Goal: Task Accomplishment & Management: Manage account settings

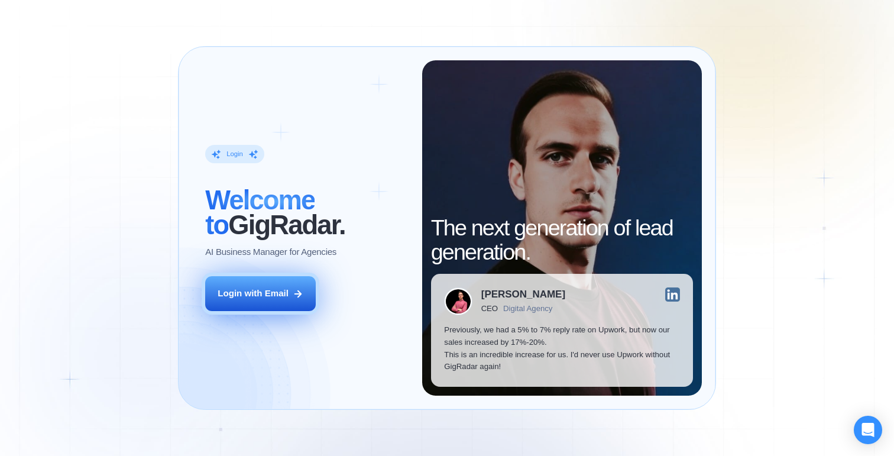
click at [263, 300] on button "Login with Email" at bounding box center [260, 293] width 111 height 35
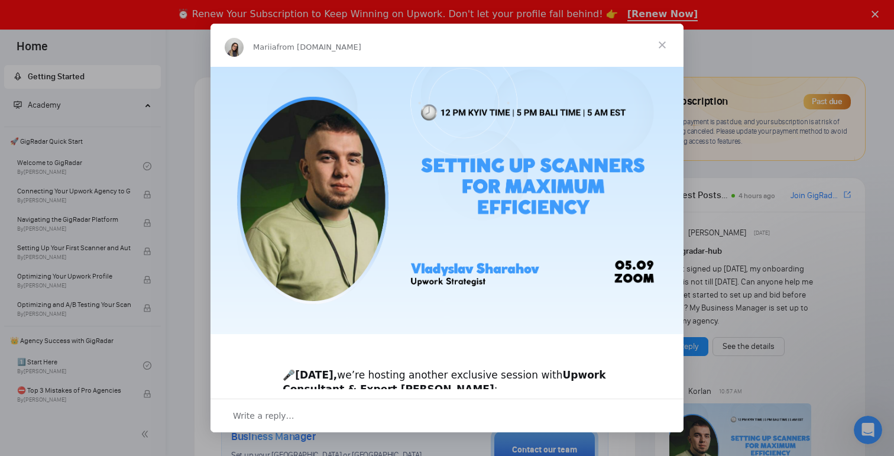
click at [665, 42] on span "Close" at bounding box center [662, 45] width 43 height 43
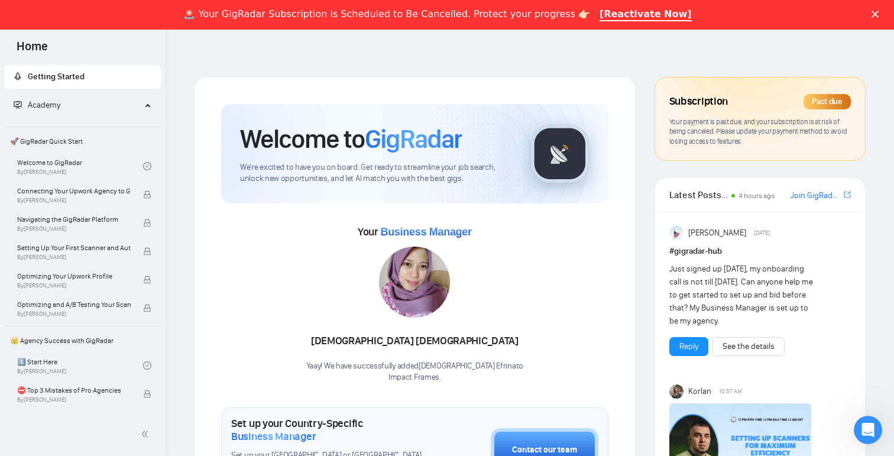
click at [876, 13] on polygon "Close" at bounding box center [875, 14] width 7 height 7
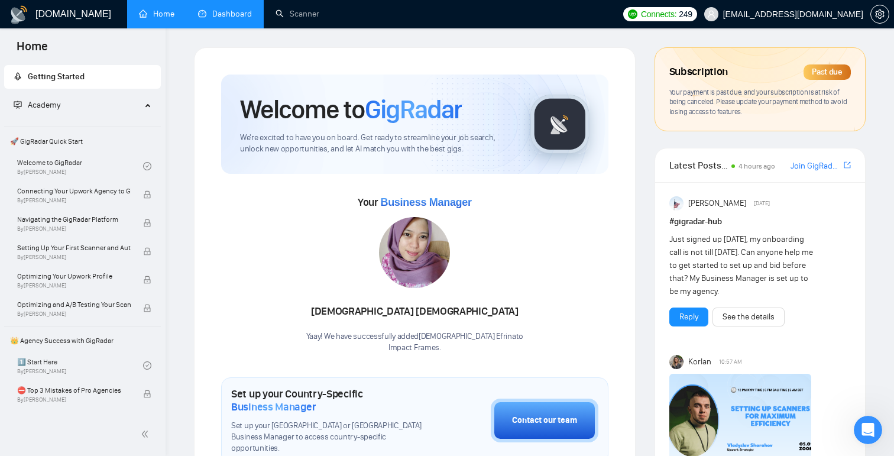
click at [215, 9] on link "Dashboard" at bounding box center [225, 14] width 54 height 10
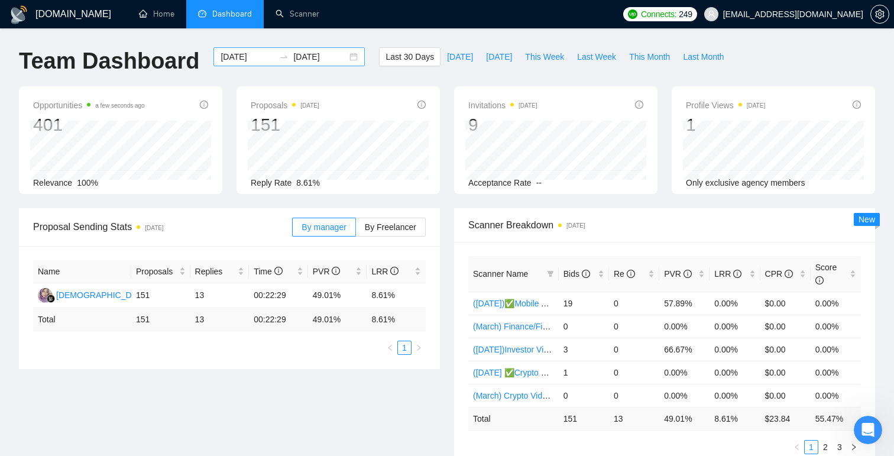
click at [342, 57] on div "[DATE] [DATE]" at bounding box center [289, 56] width 151 height 19
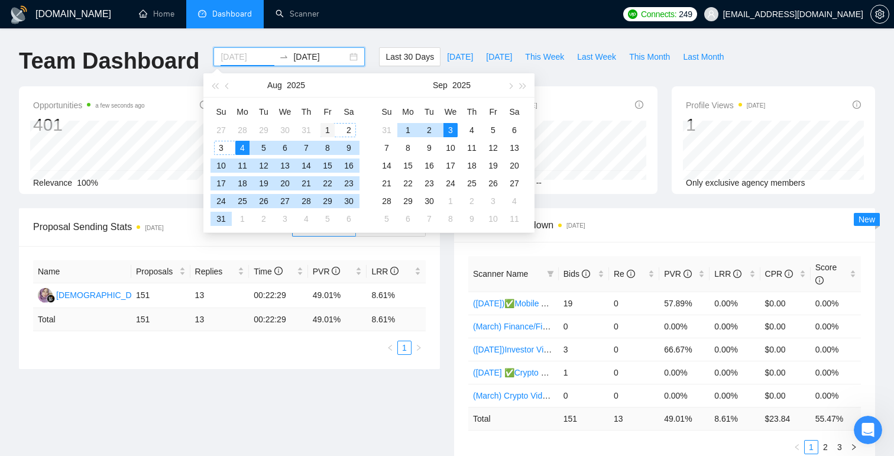
type input "[DATE]"
click at [325, 126] on div "1" at bounding box center [328, 130] width 14 height 14
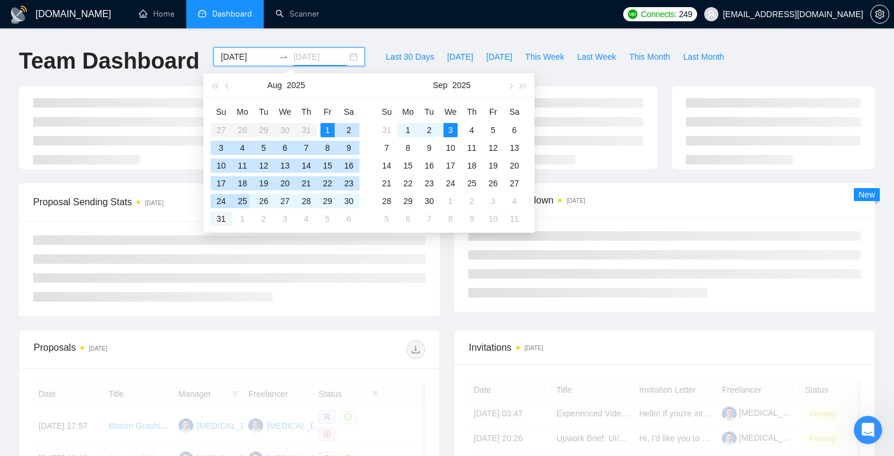
type input "[DATE]"
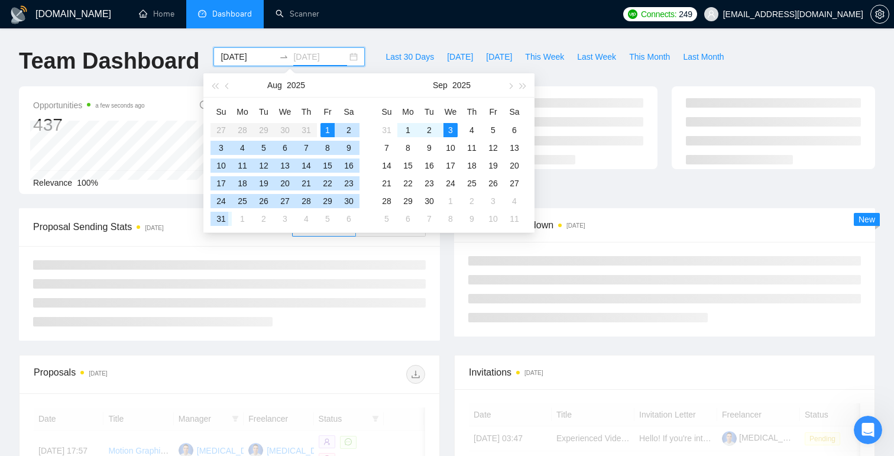
click at [225, 216] on div "31" at bounding box center [221, 219] width 14 height 14
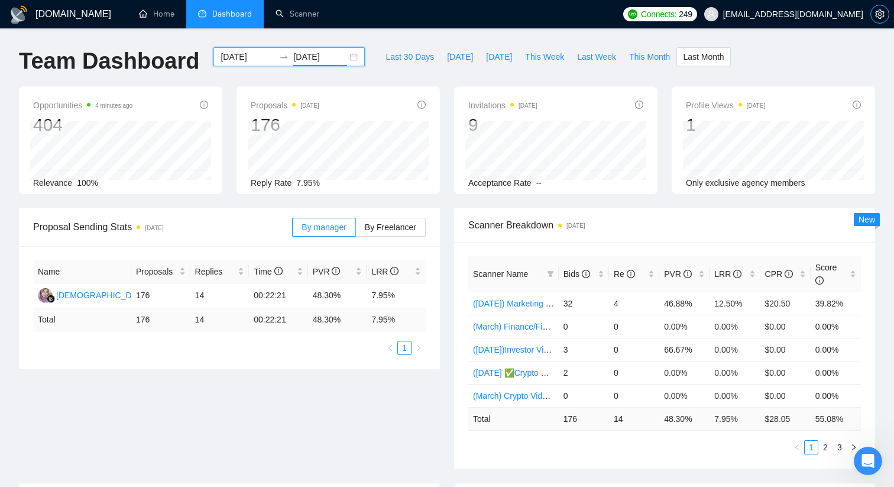
click at [876, 12] on icon "setting" at bounding box center [879, 13] width 9 height 9
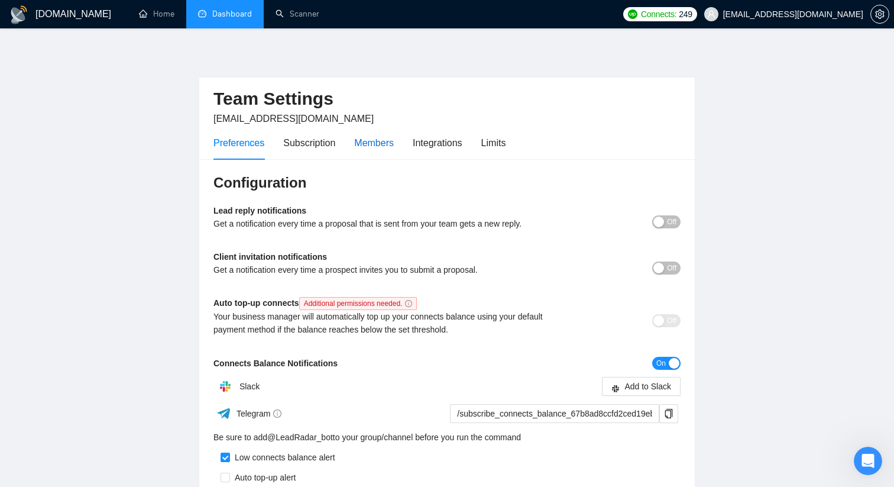
click at [380, 145] on div "Members" at bounding box center [374, 142] width 40 height 15
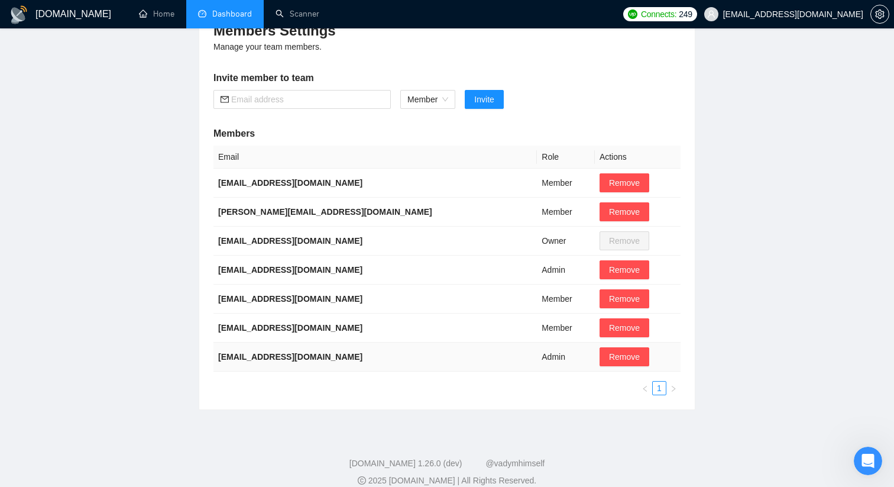
scroll to position [153, 0]
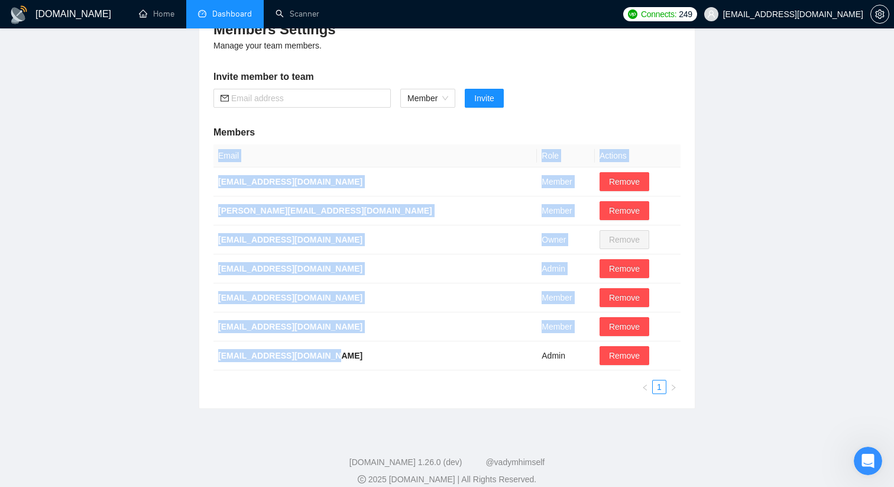
drag, startPoint x: 348, startPoint y: 358, endPoint x: 212, endPoint y: 357, distance: 136.0
click at [212, 357] on div "Members Settings Manage your team members. Invite member to team Member Invite …" at bounding box center [447, 207] width 496 height 402
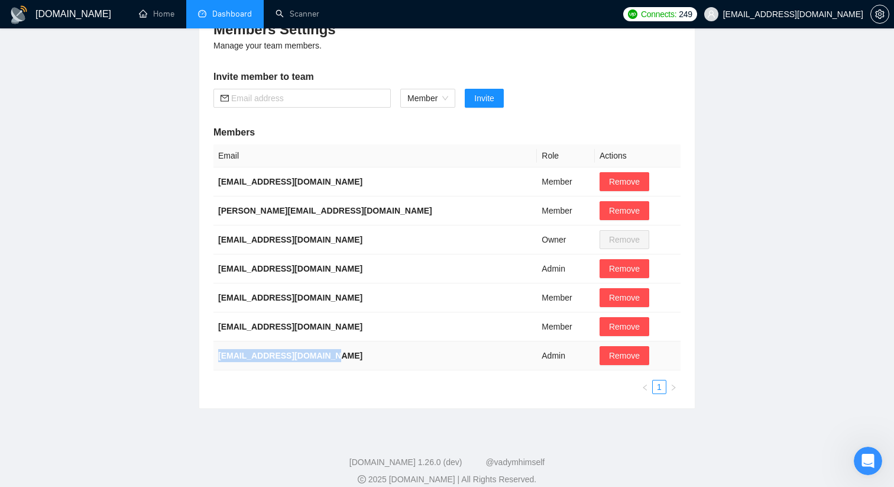
drag, startPoint x: 354, startPoint y: 357, endPoint x: 215, endPoint y: 361, distance: 139.1
click at [215, 361] on td "[EMAIL_ADDRESS][DOMAIN_NAME]" at bounding box center [376, 355] width 324 height 29
copy b "[EMAIL_ADDRESS][DOMAIN_NAME]"
click at [355, 354] on td "[EMAIL_ADDRESS][DOMAIN_NAME]" at bounding box center [376, 355] width 324 height 29
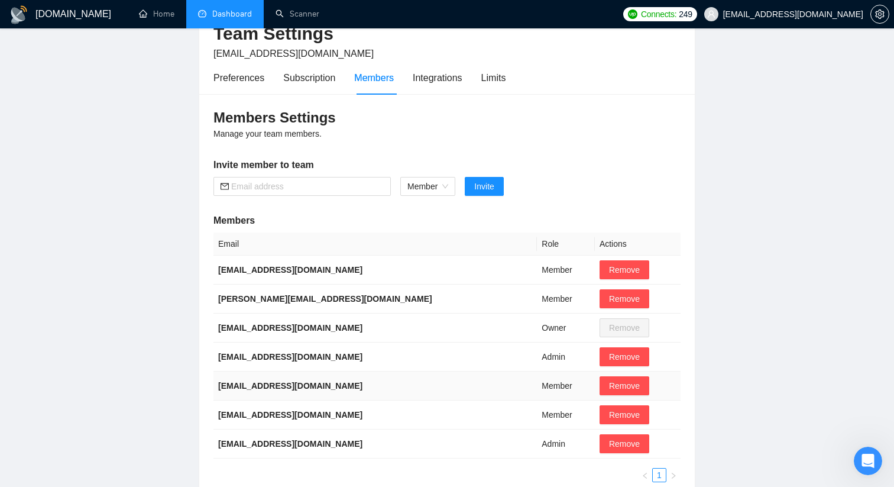
scroll to position [0, 0]
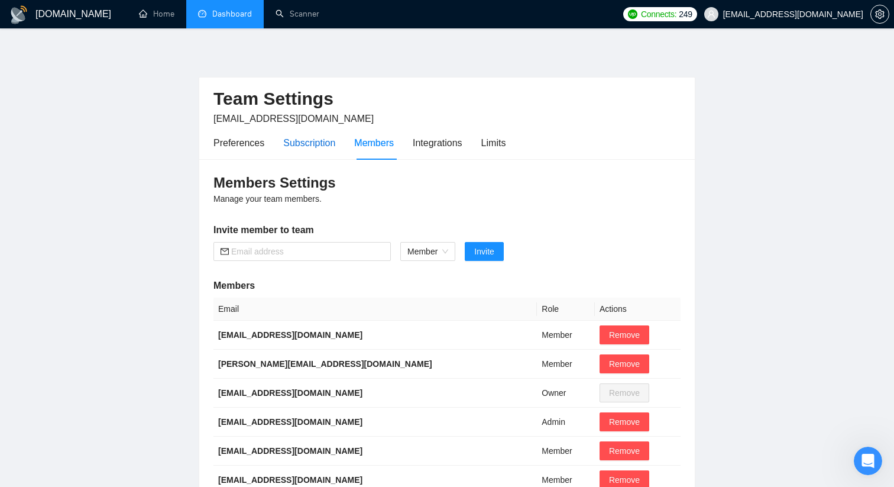
click at [322, 140] on div "Subscription" at bounding box center [309, 142] width 52 height 15
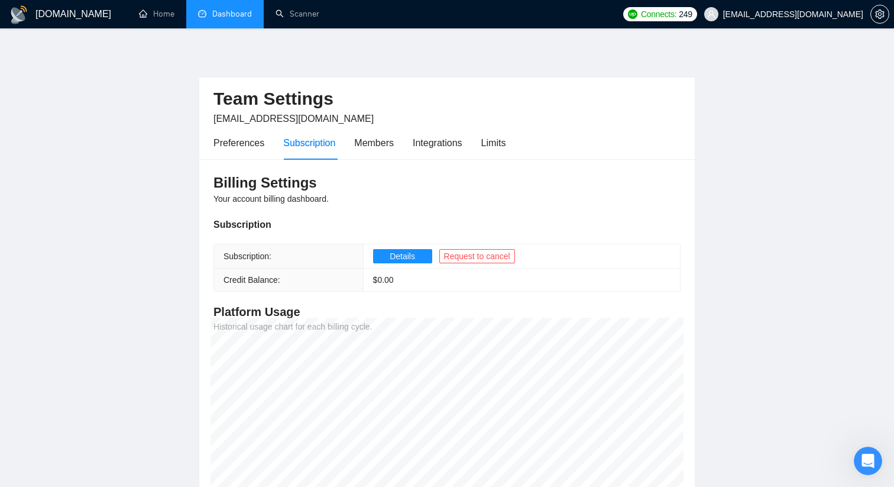
click at [226, 11] on link "Dashboard" at bounding box center [225, 14] width 54 height 10
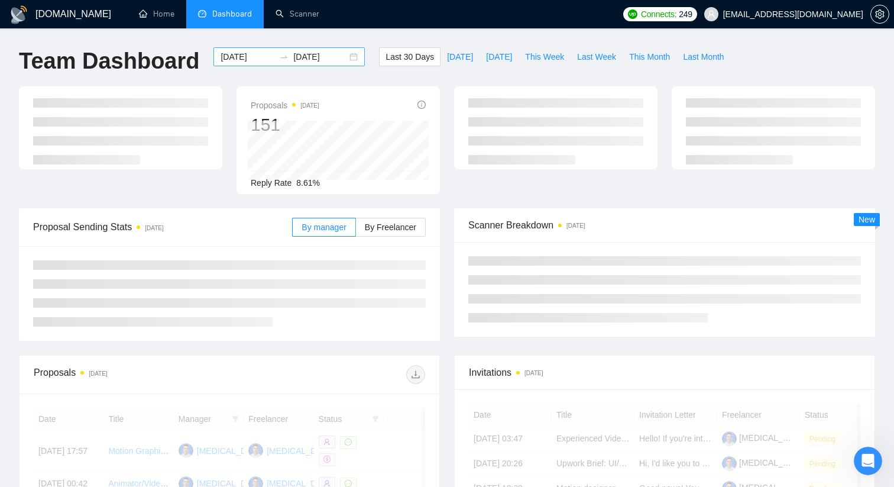
click at [347, 54] on div "[DATE] [DATE]" at bounding box center [289, 56] width 151 height 19
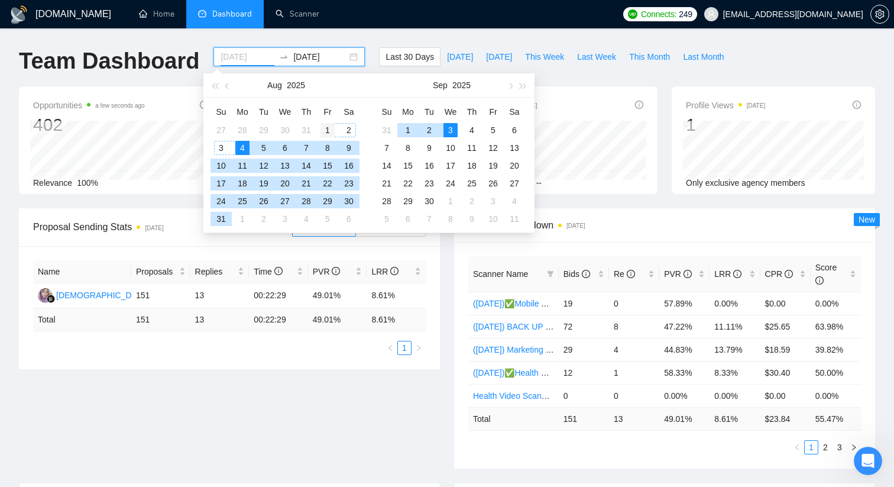
type input "[DATE]"
click at [327, 128] on div "1" at bounding box center [328, 130] width 14 height 14
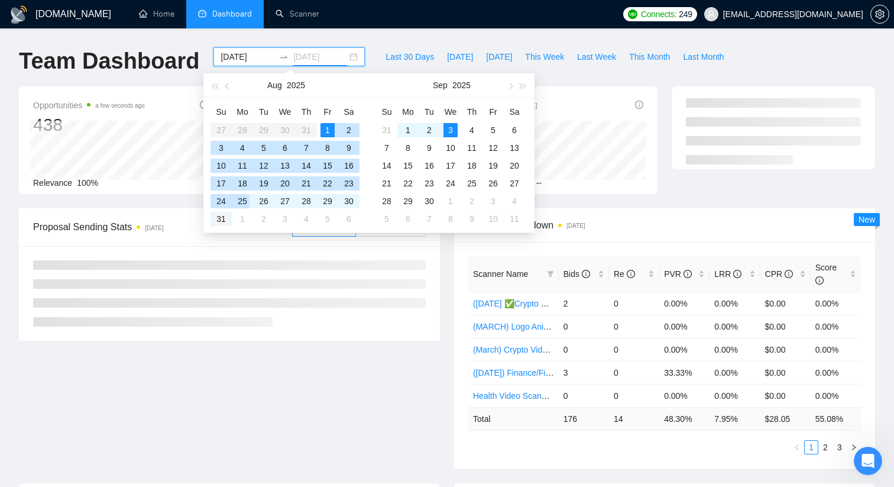
type input "[DATE]"
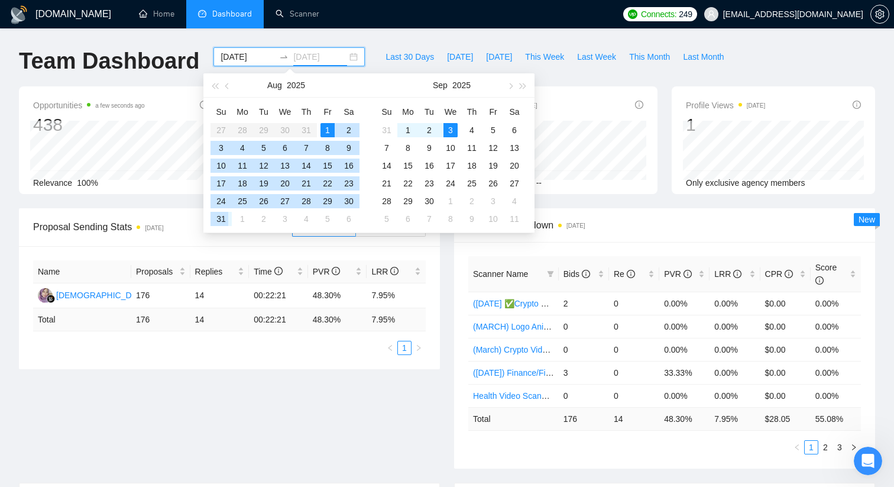
click at [220, 216] on div "31" at bounding box center [221, 219] width 14 height 14
